Goal: Task Accomplishment & Management: Use online tool/utility

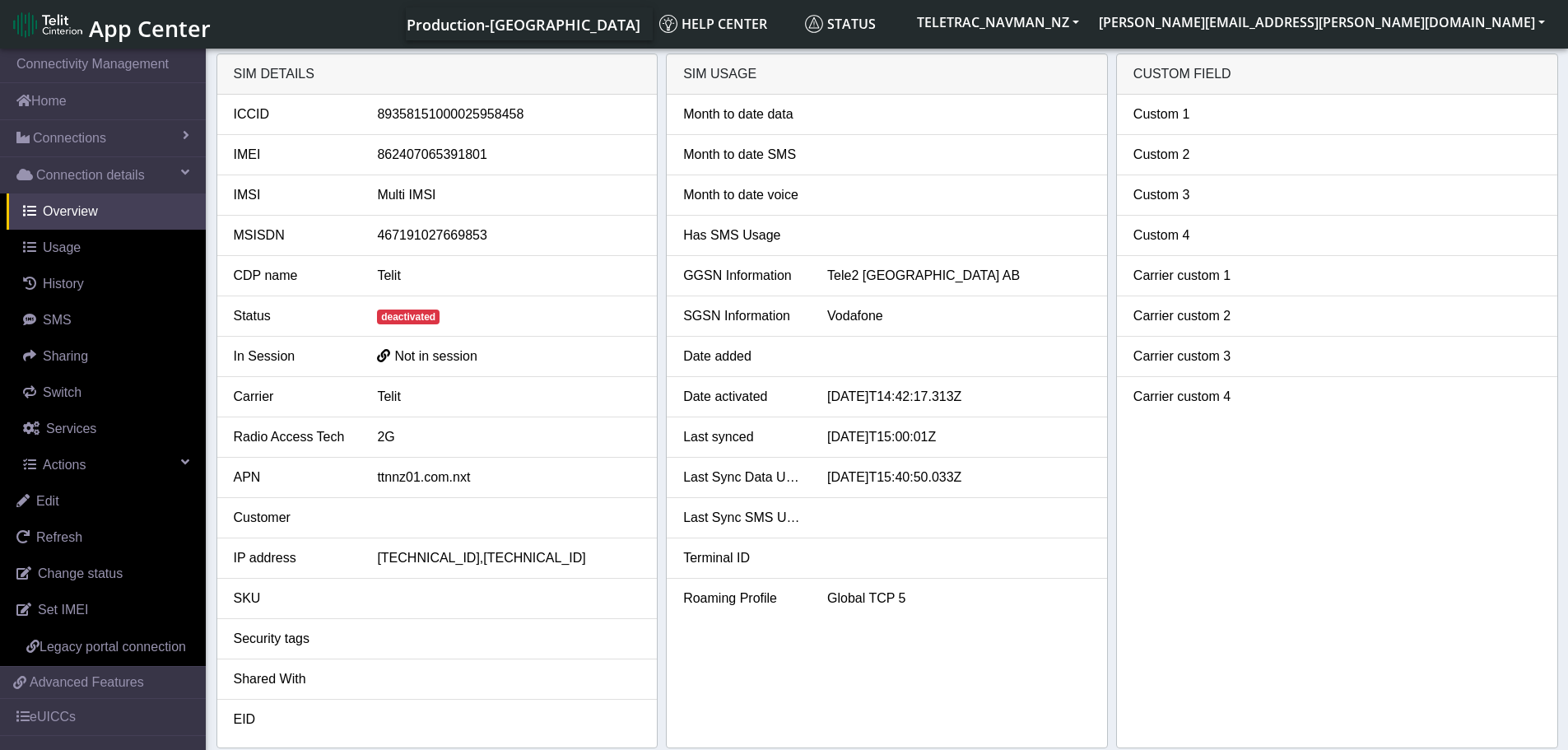
click at [963, 236] on div at bounding box center [959, 236] width 288 height 19
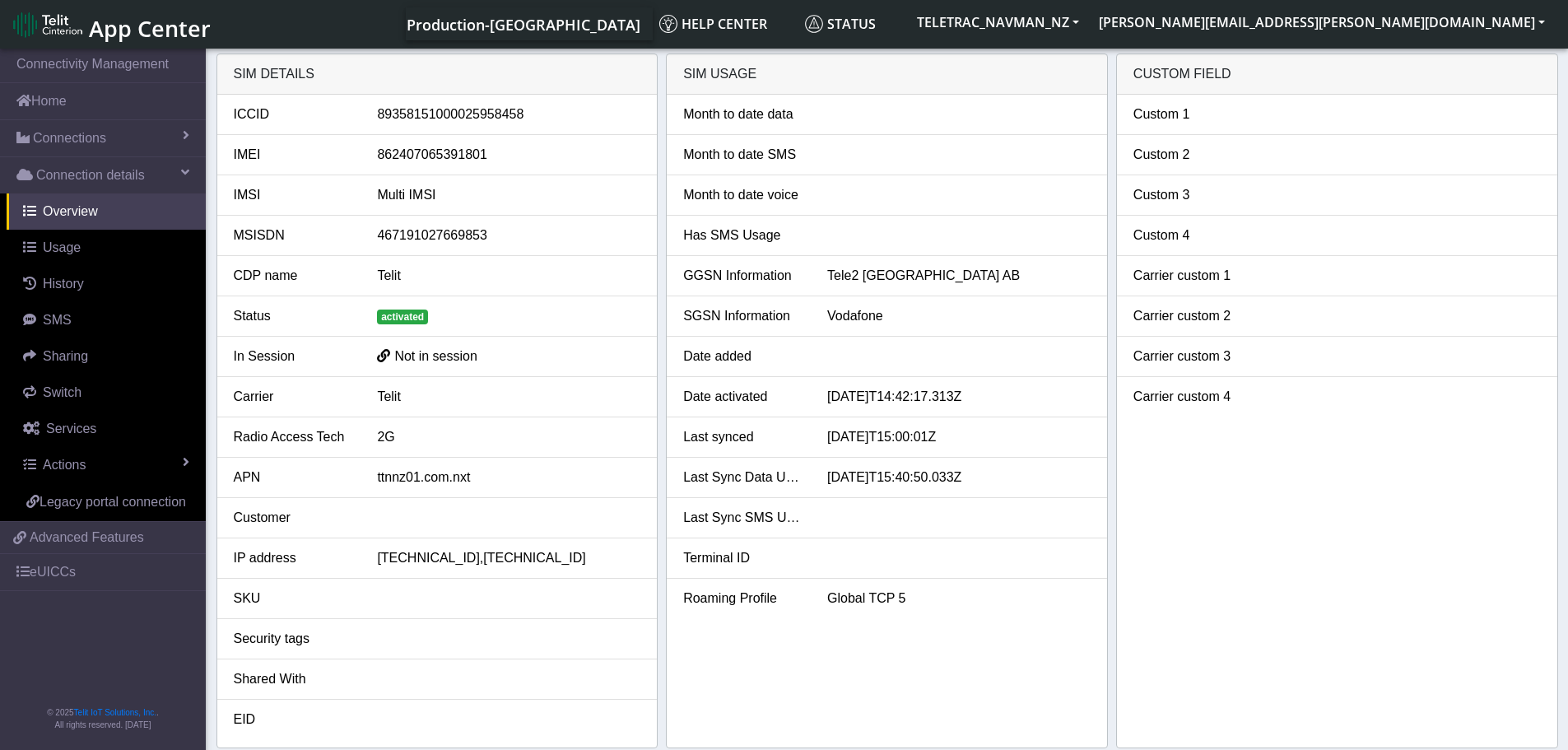
click at [459, 311] on div "activated" at bounding box center [508, 316] width 288 height 19
click at [84, 277] on span "History" at bounding box center [63, 284] width 41 height 14
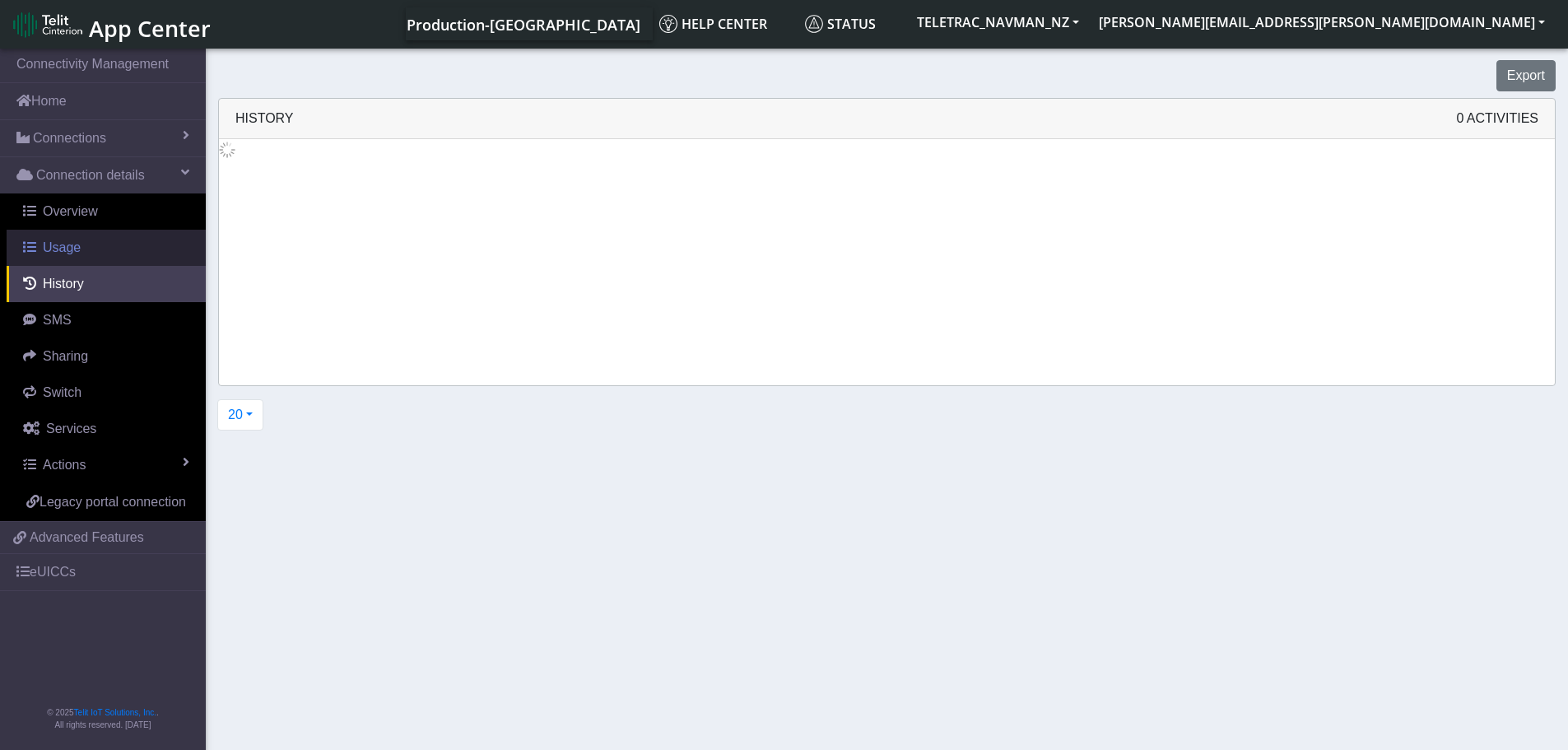
click at [82, 249] on link "Usage" at bounding box center [106, 247] width 199 height 36
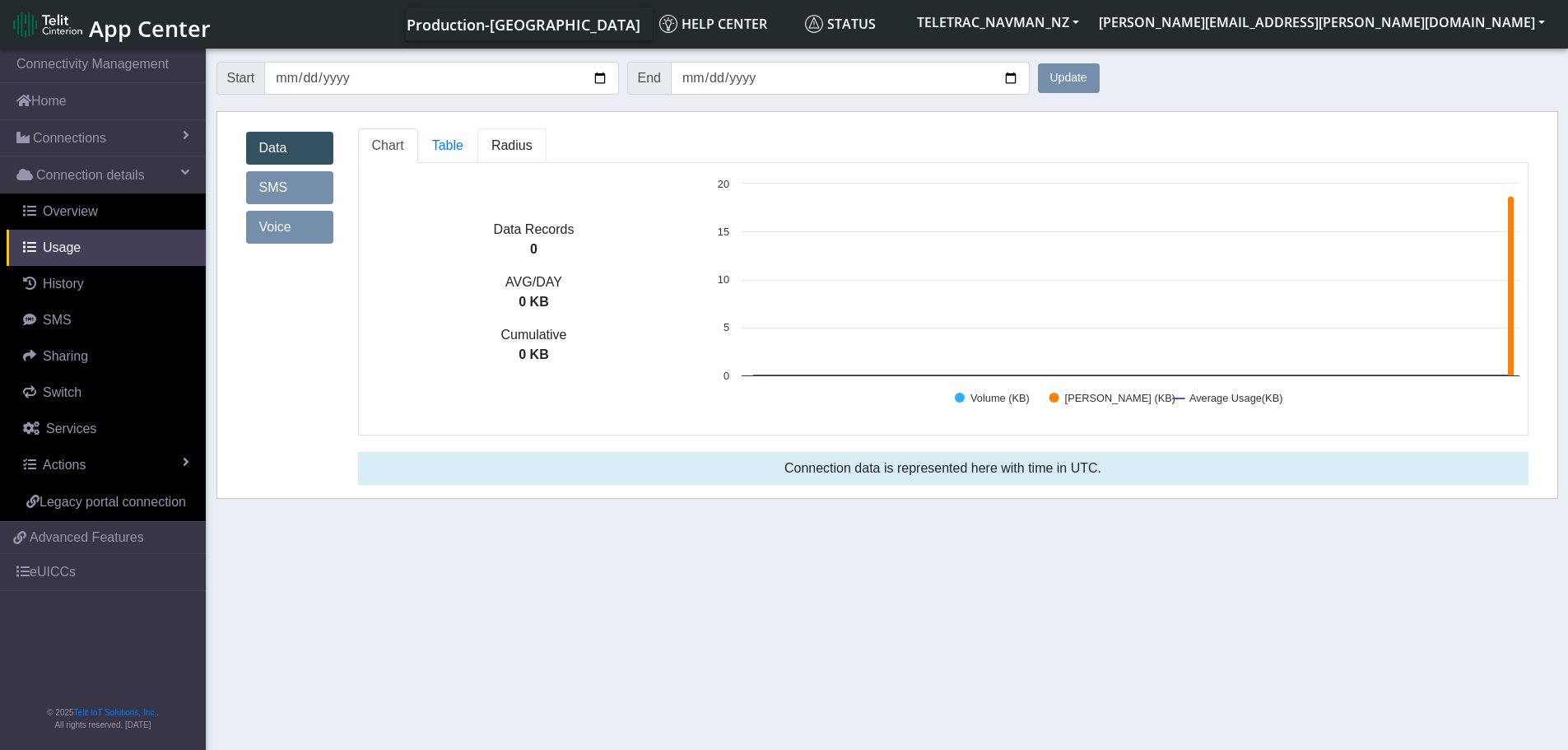
click at [511, 149] on span "Radius" at bounding box center [511, 146] width 41 height 14
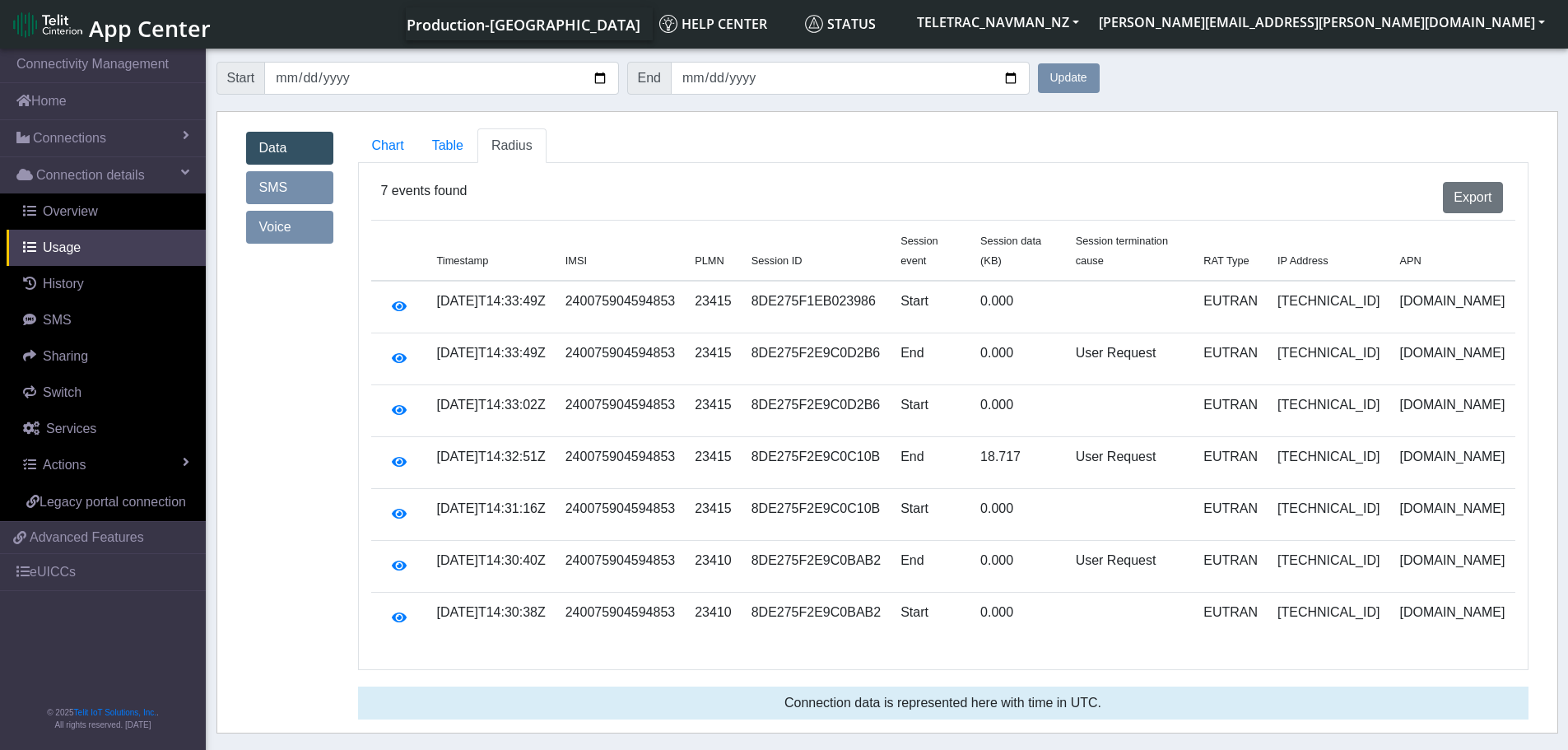
click at [695, 169] on div "Data Records 0 AVG/DAY 0 KB Cumulative 0 KB Created with Highcharts 11.2.0 Volu…" at bounding box center [943, 416] width 1170 height 507
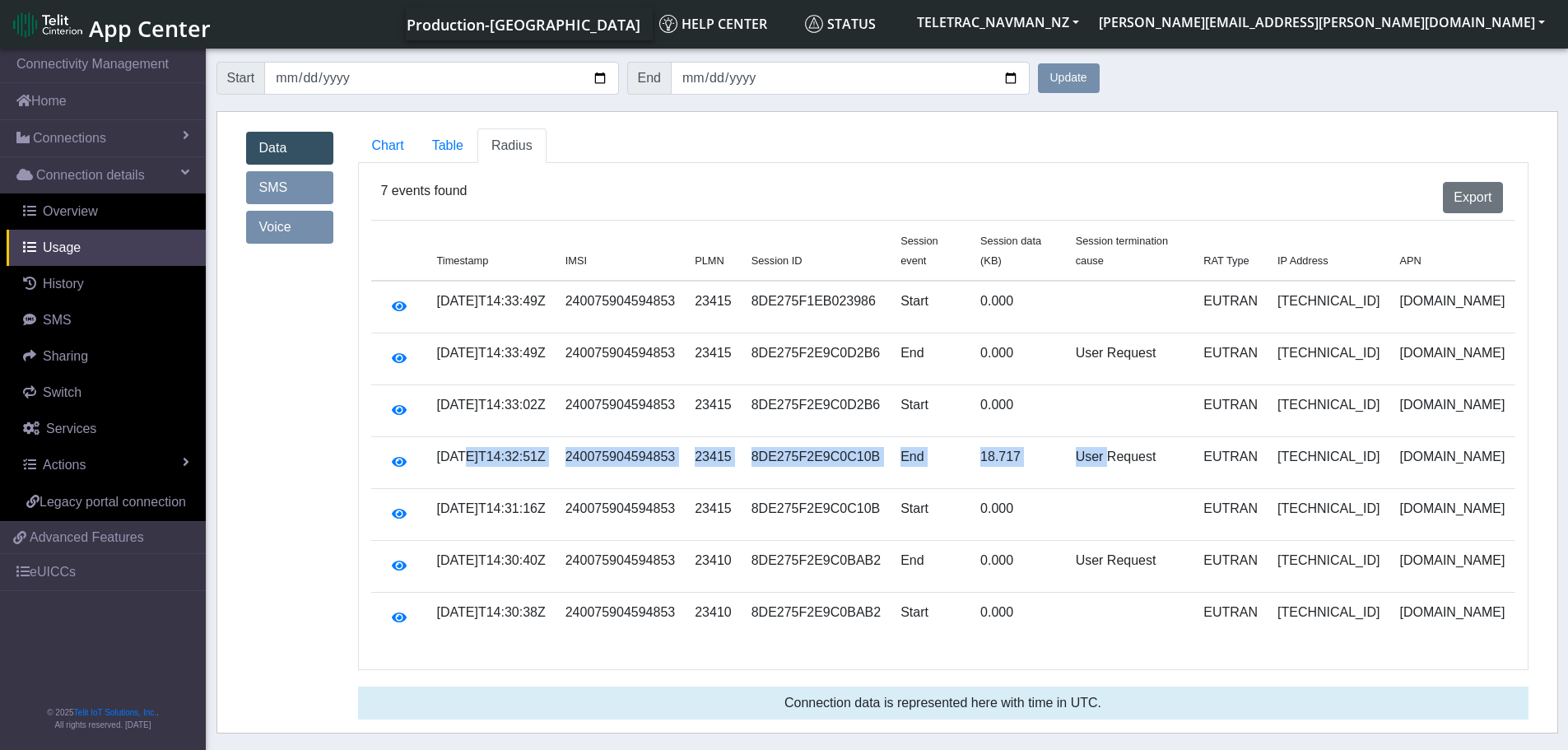
drag, startPoint x: 541, startPoint y: 439, endPoint x: 1138, endPoint y: 448, distance: 597.1
click at [1138, 448] on tr "[DATE]T14:32:51Z 240075904594853 23415 8DE275F2E9C0C10B End 18.717 User Request…" at bounding box center [943, 463] width 1144 height 52
click at [1138, 448] on td "User Request" at bounding box center [1131, 463] width 129 height 52
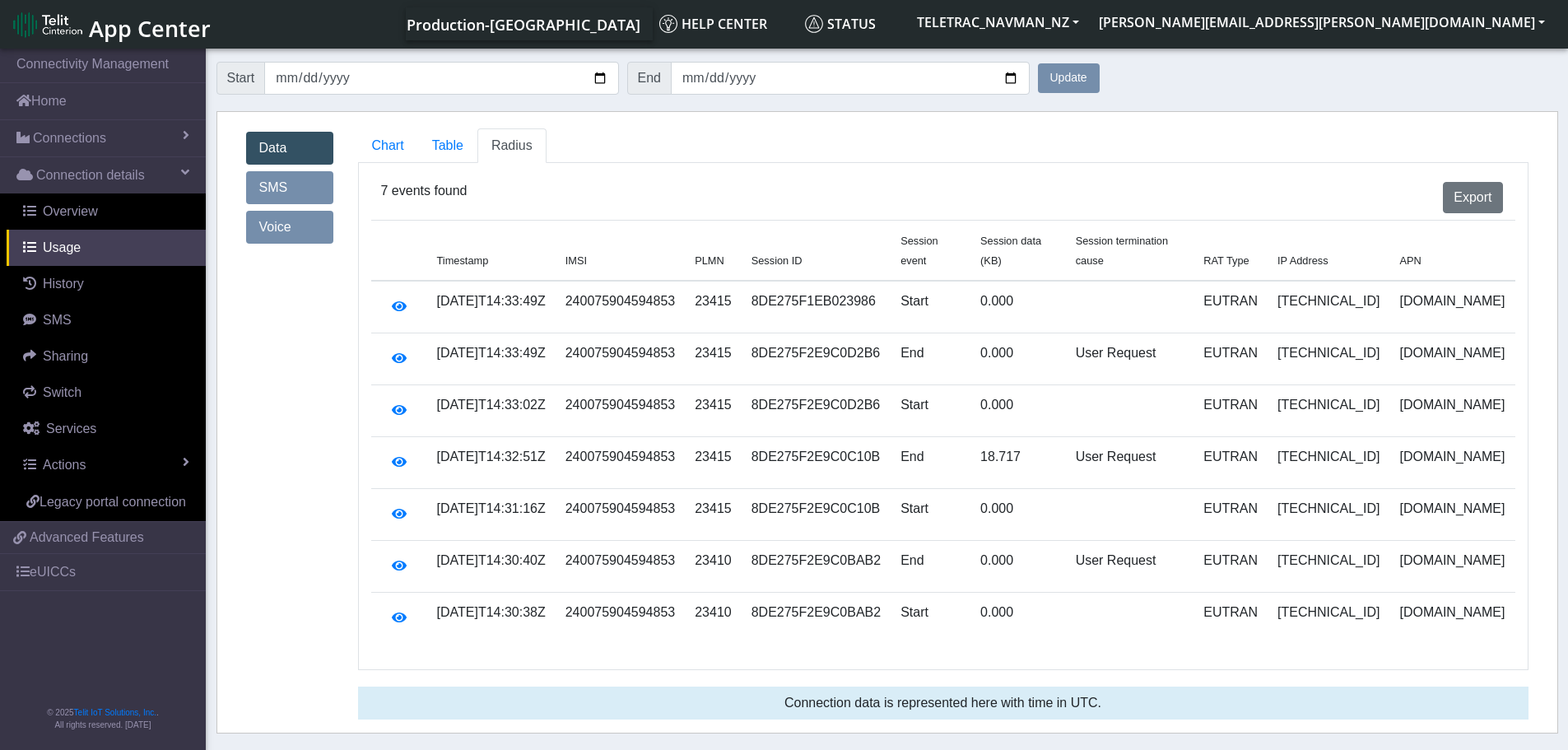
click at [982, 199] on div "Export" at bounding box center [993, 197] width 1044 height 31
click at [1057, 77] on button "Update" at bounding box center [1069, 79] width 62 height 30
click at [1010, 77] on input "[DATE]" at bounding box center [850, 78] width 359 height 33
type input "[DATE]"
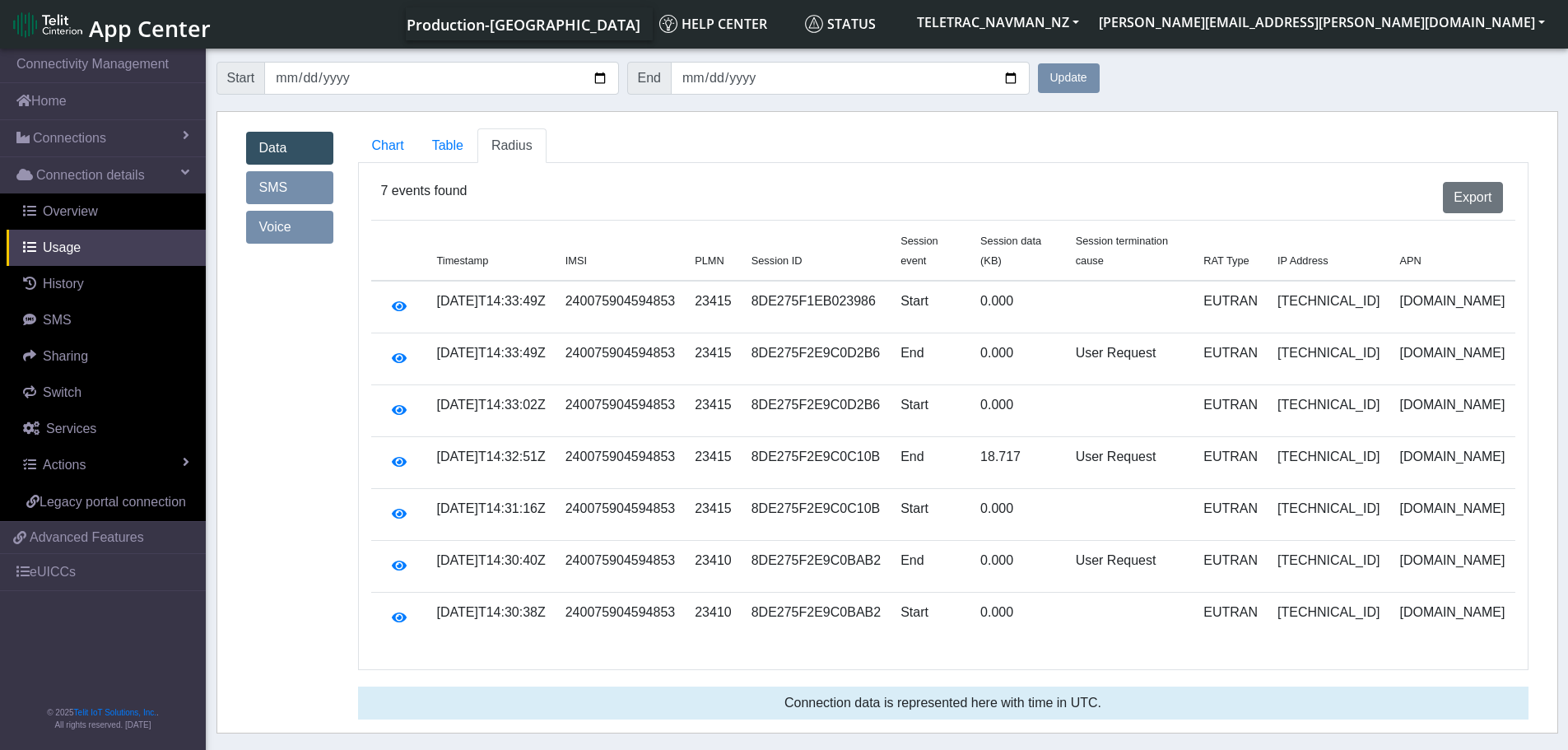
click at [1064, 80] on button "Update" at bounding box center [1069, 79] width 62 height 30
click at [1094, 86] on button "Update" at bounding box center [1069, 79] width 62 height 30
click at [1064, 130] on ul "Chart Table Radius" at bounding box center [943, 146] width 1170 height 34
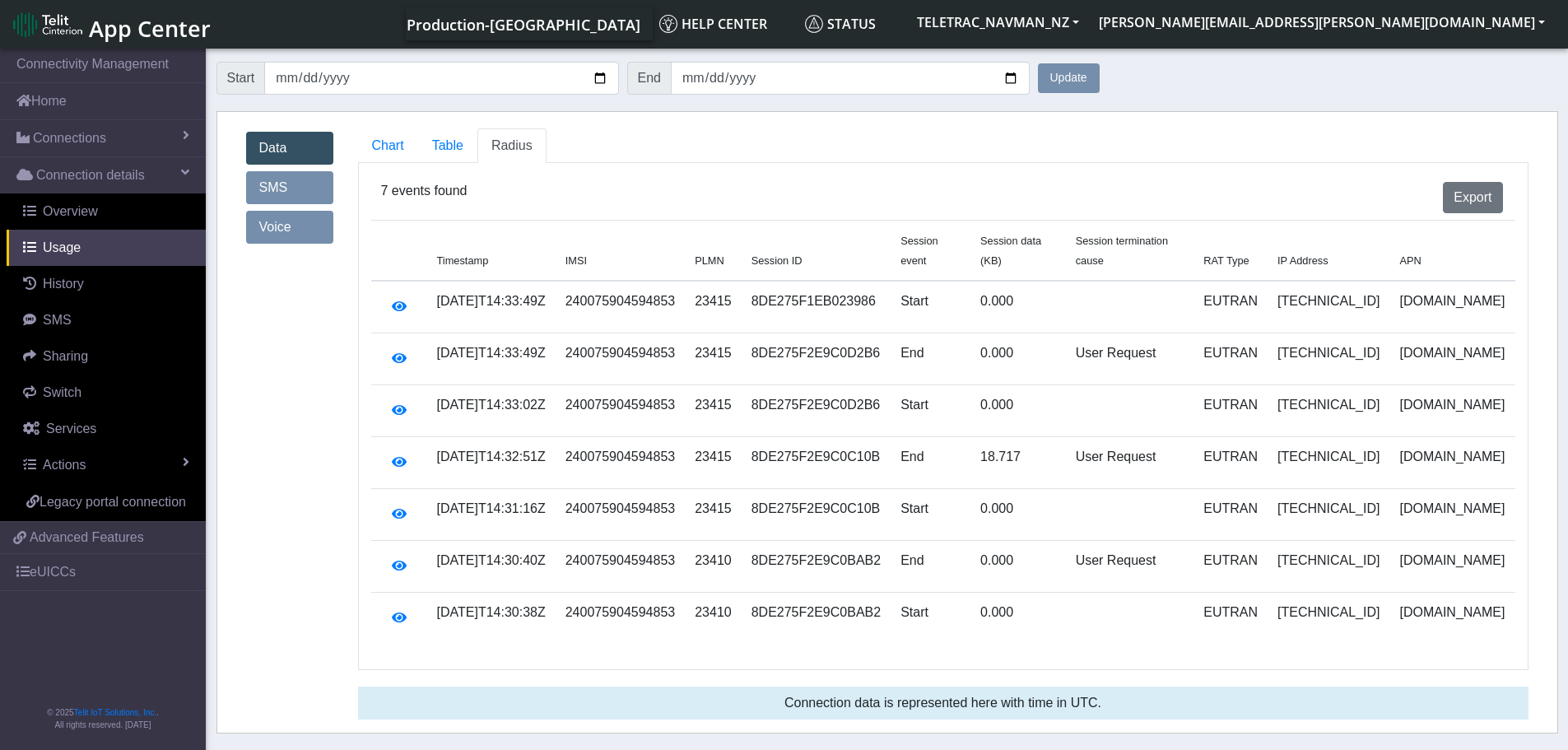
click at [1072, 80] on button "Update" at bounding box center [1069, 79] width 62 height 30
click at [1013, 127] on div "Data SMS Voice Chart Table Radius Data Records 0 AVG/DAY 0 KB Cumulative 0 KB C…" at bounding box center [886, 423] width 1341 height 623
click at [437, 135] on link "Table" at bounding box center [447, 146] width 59 height 34
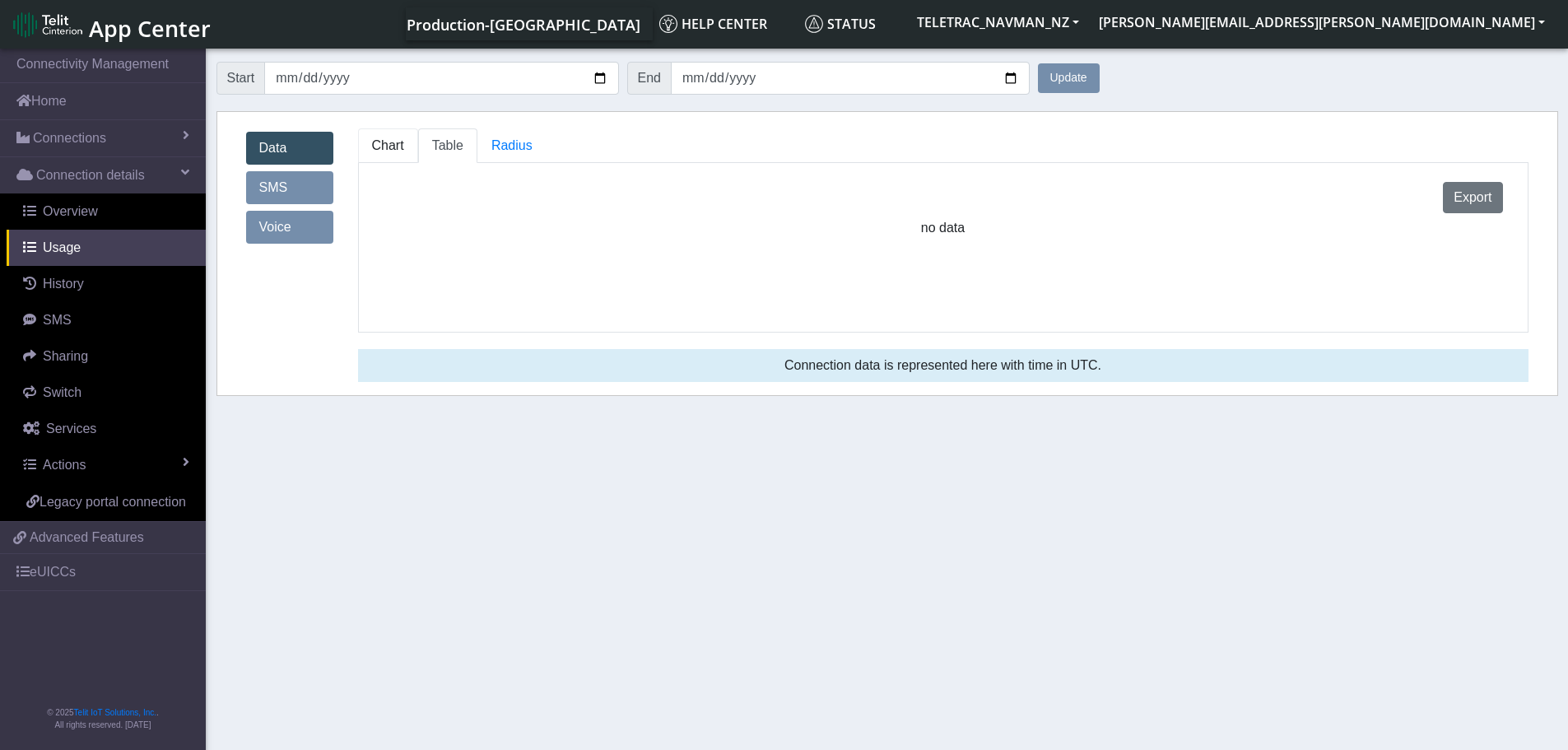
click at [390, 147] on span "Chart" at bounding box center [388, 146] width 32 height 14
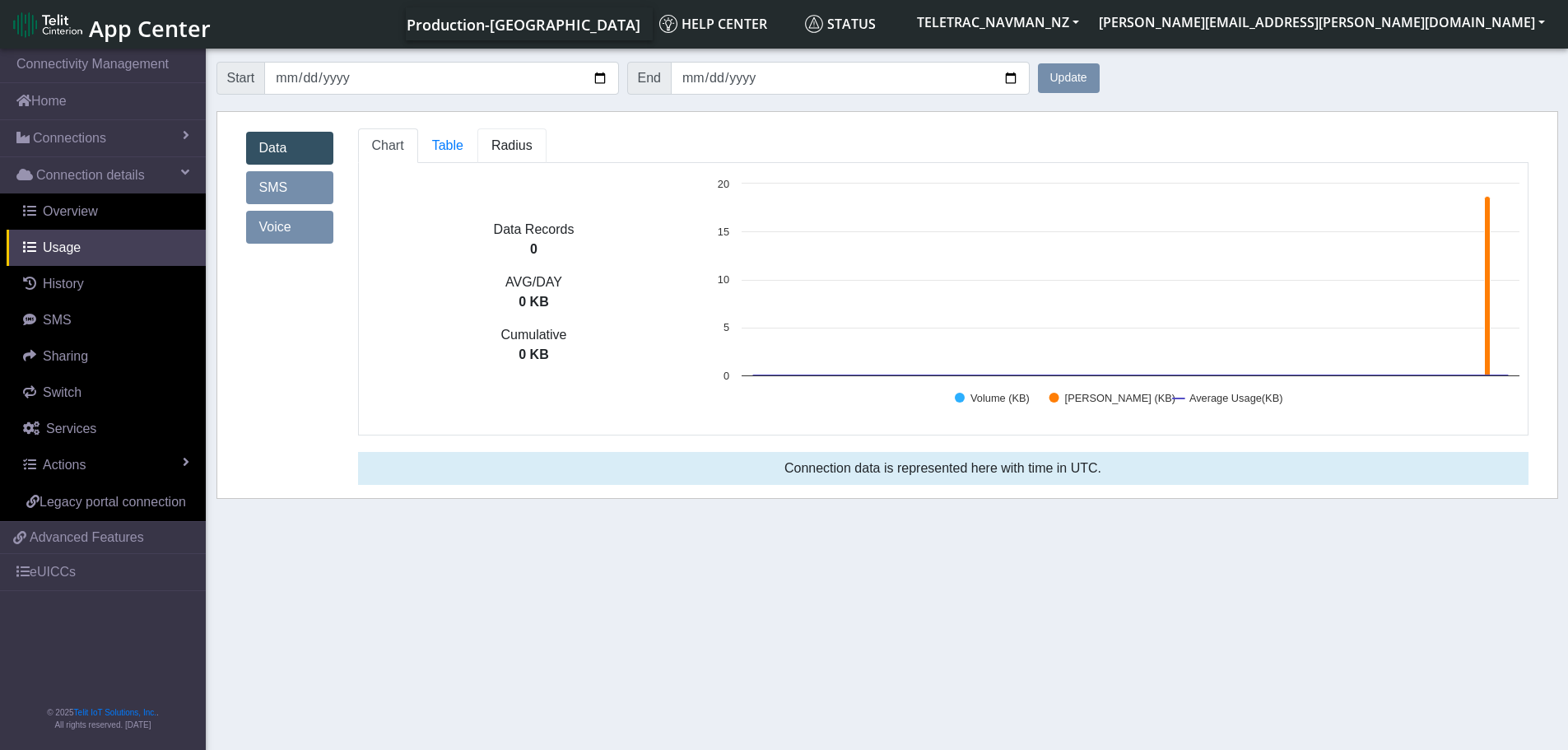
click at [510, 142] on span "Radius" at bounding box center [511, 146] width 41 height 14
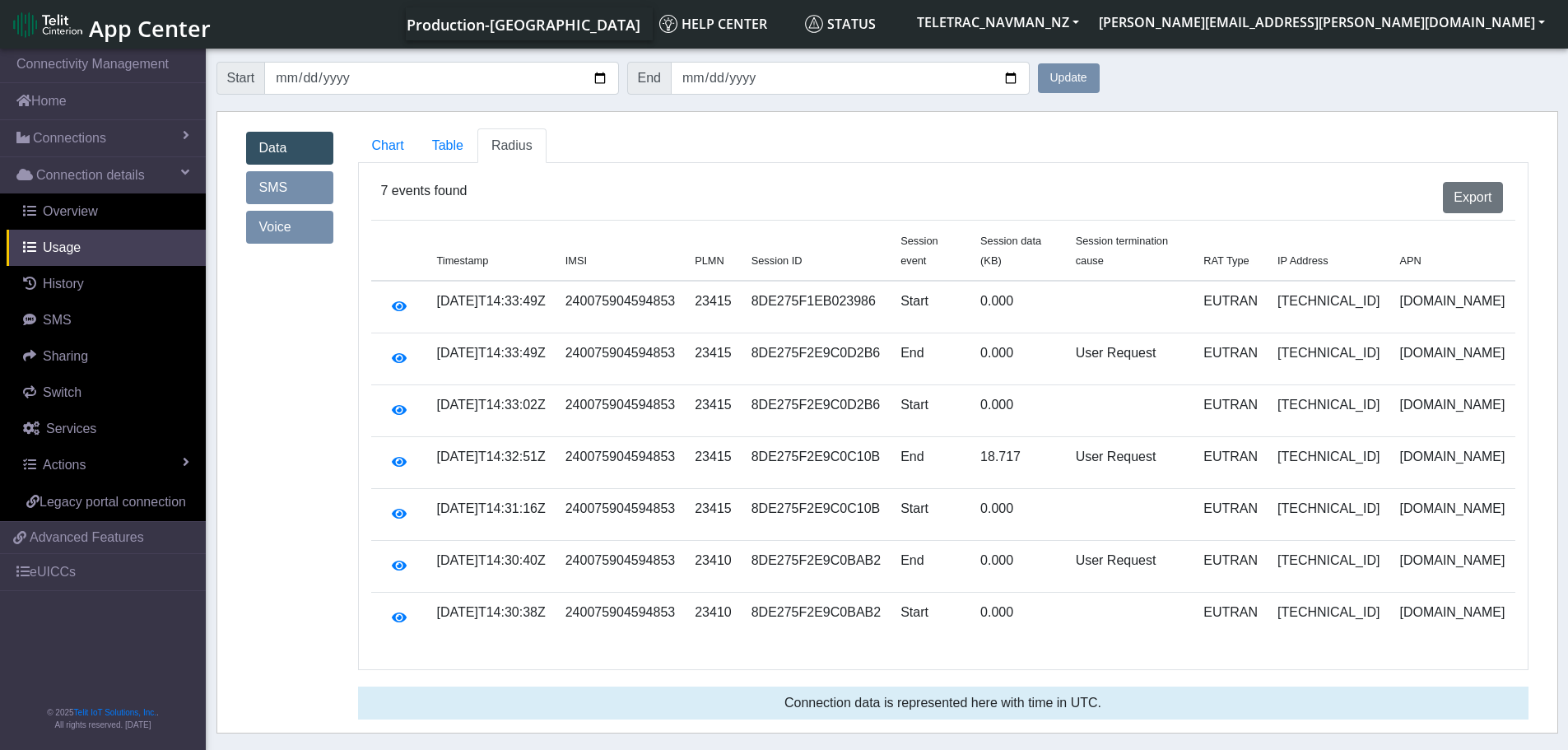
click at [1089, 84] on button "Update" at bounding box center [1069, 79] width 62 height 30
click at [1065, 76] on button "Update" at bounding box center [1069, 79] width 62 height 30
click at [1213, 199] on div "Export" at bounding box center [993, 197] width 1044 height 31
